Goal: Information Seeking & Learning: Stay updated

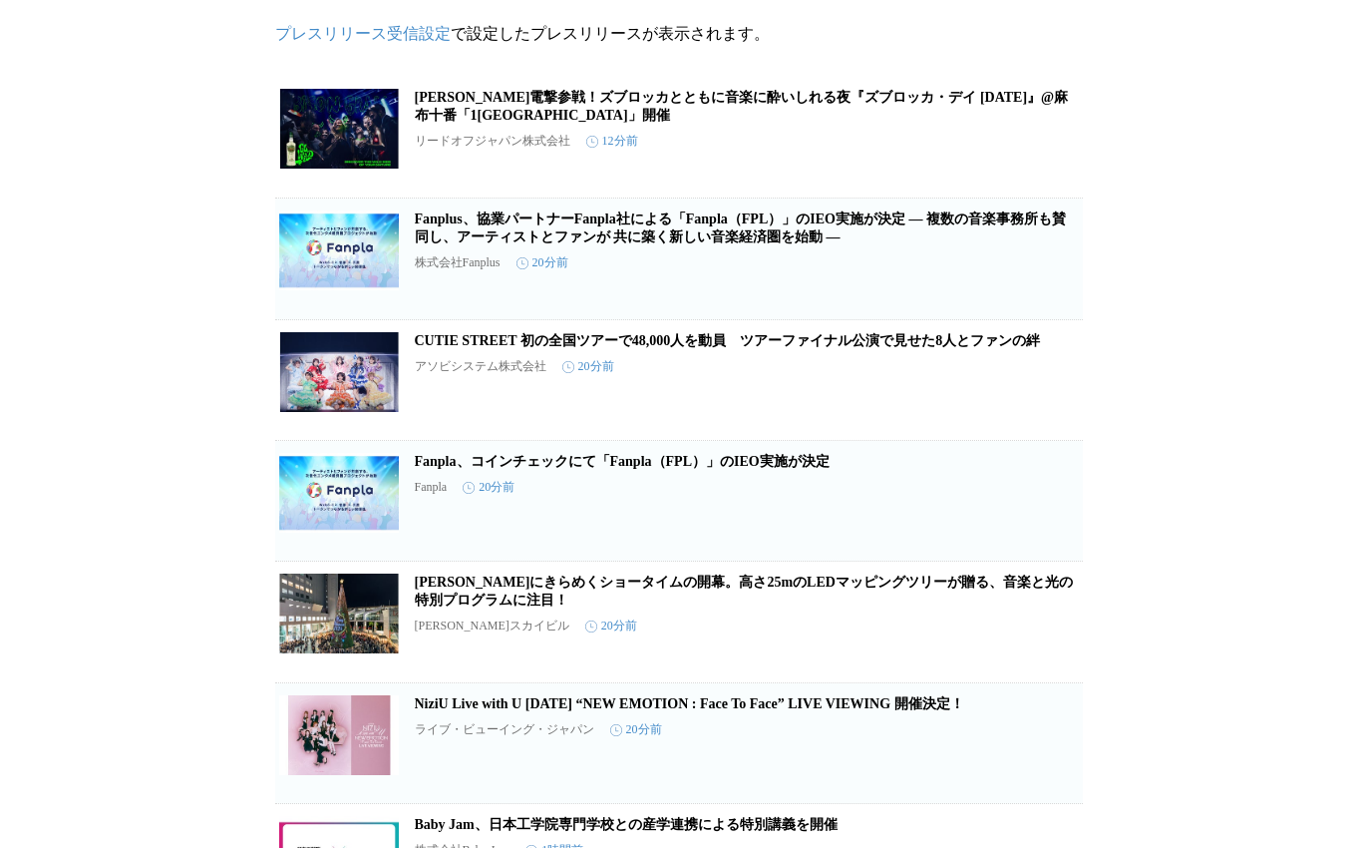
scroll to position [44, 0]
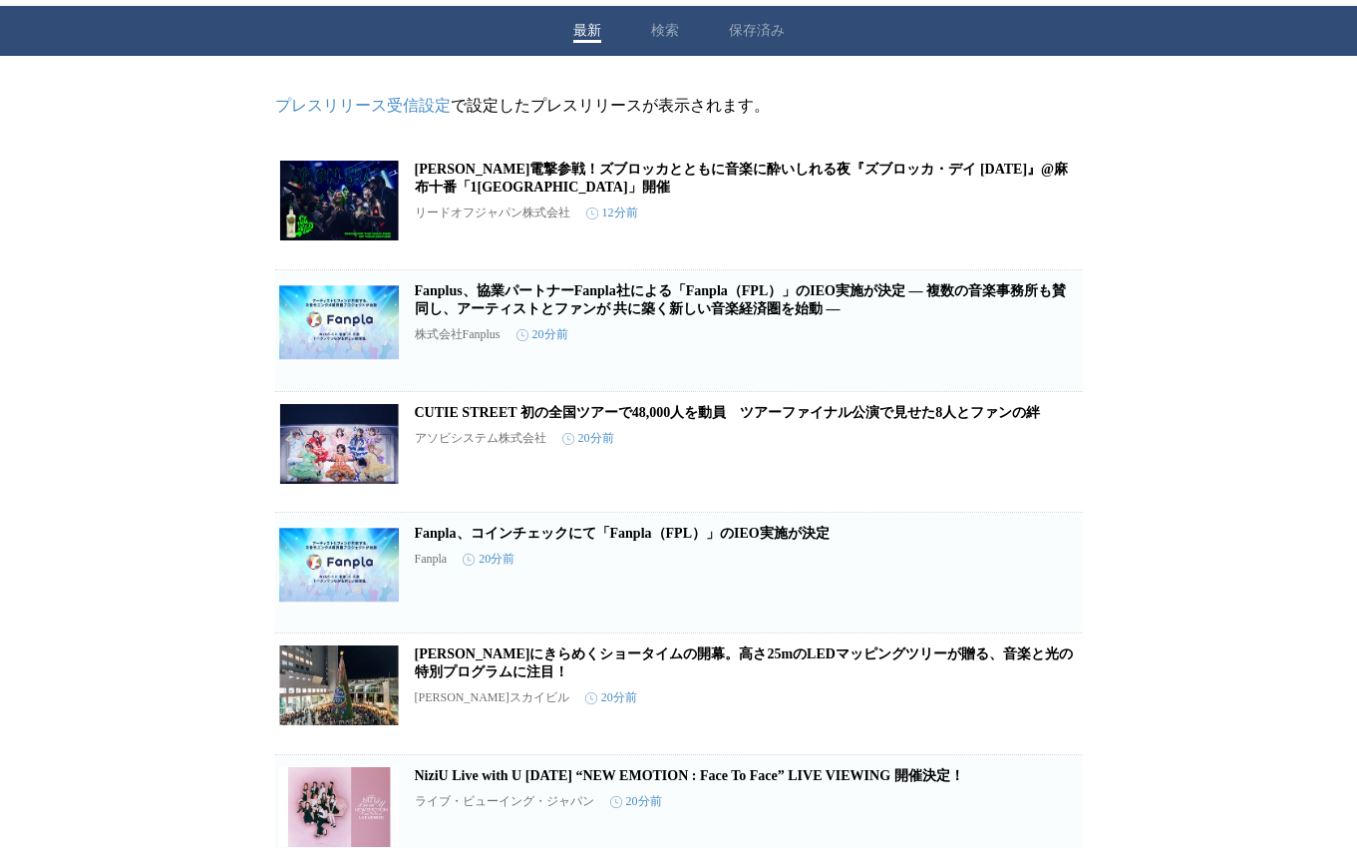
click at [776, 420] on link "CUTIE STREET 初の全国ツアーで48,000人を動員　ツアーファイナル公演で見せた8人とファンの絆" at bounding box center [728, 412] width 626 height 15
